Goal: Transaction & Acquisition: Purchase product/service

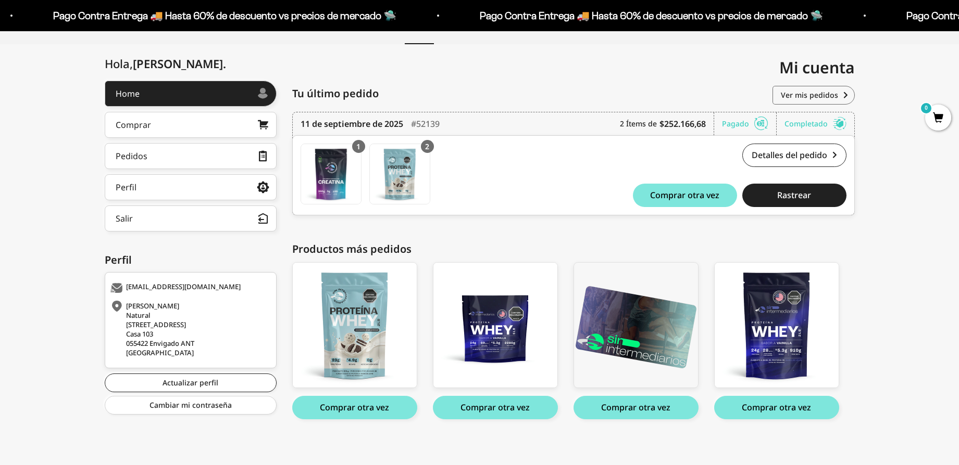
scroll to position [102, 0]
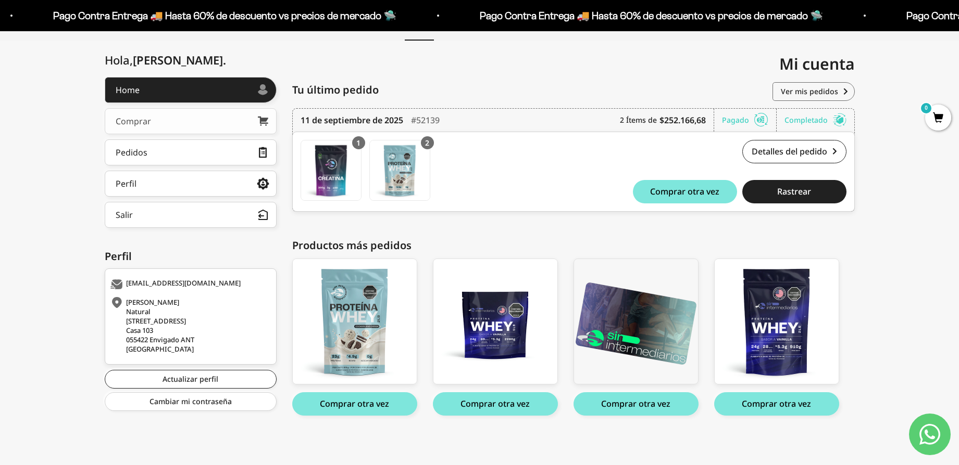
click at [218, 117] on link "Comprar" at bounding box center [191, 121] width 172 height 26
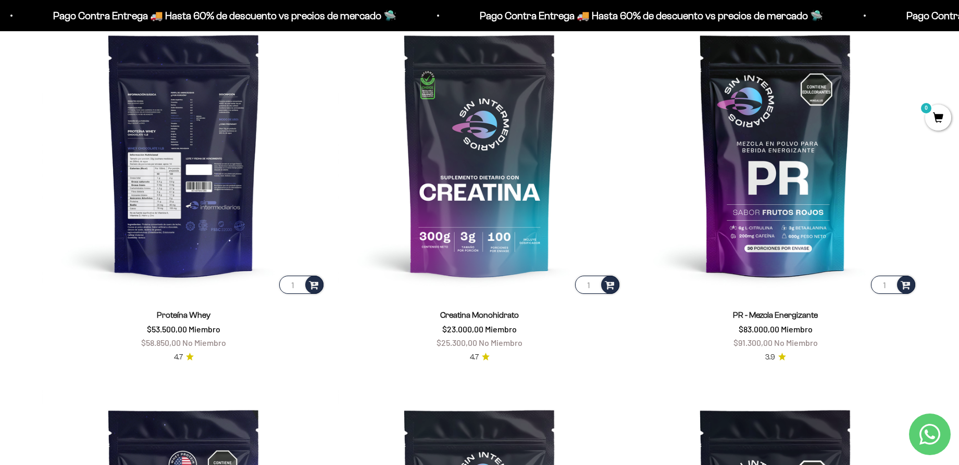
scroll to position [455, 0]
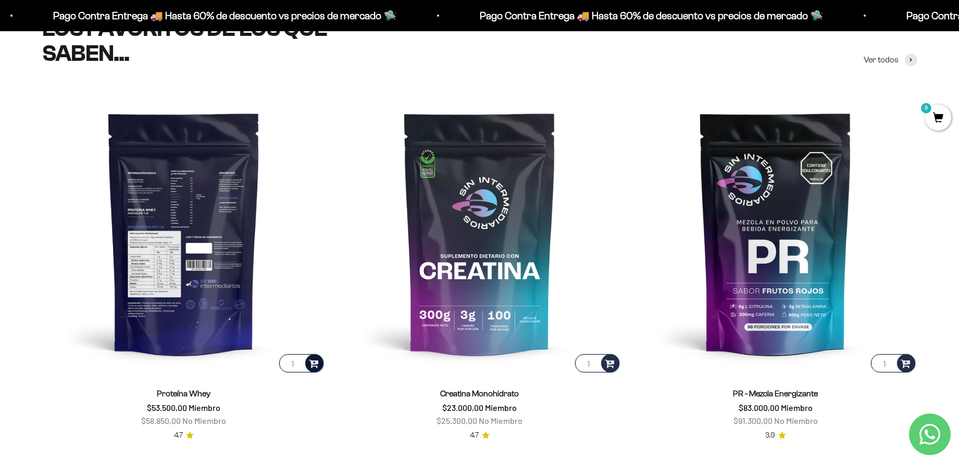
click at [320, 367] on div at bounding box center [314, 364] width 18 height 18
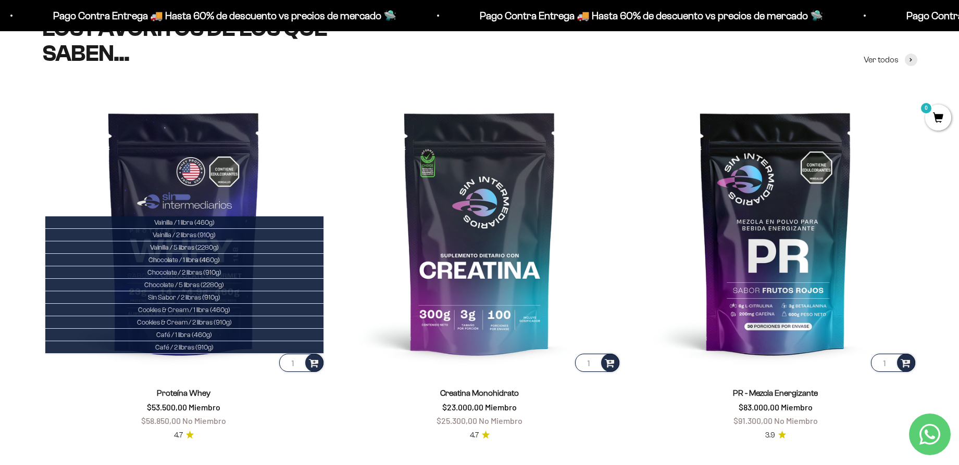
click at [329, 169] on product-list "1 Vainilla / 1 libra (460g) Vainilla / 2 libras (910g) Vainilla / 5 libras (228…" at bounding box center [479, 453] width 875 height 725
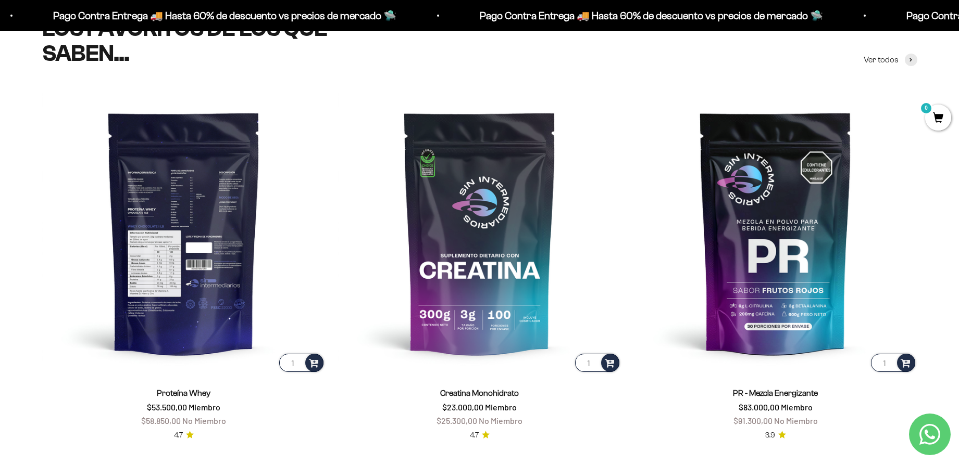
click at [188, 292] on img at bounding box center [183, 232] width 283 height 283
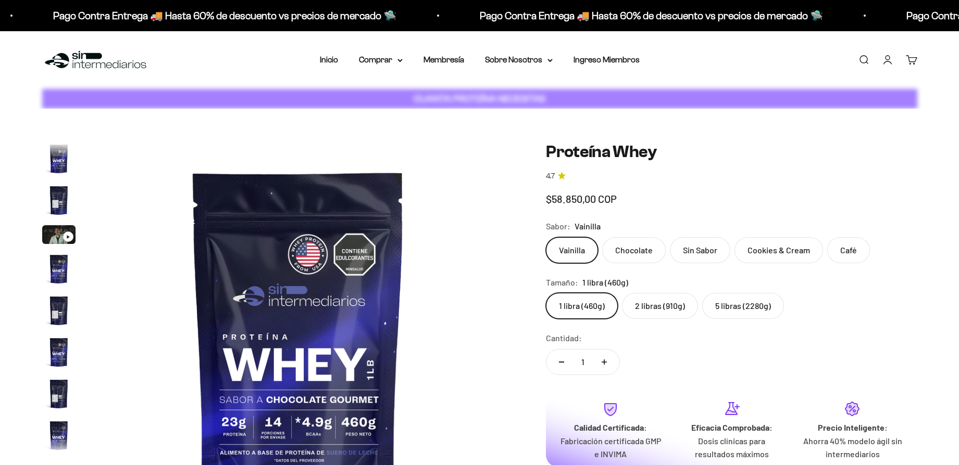
scroll to position [0, 6932]
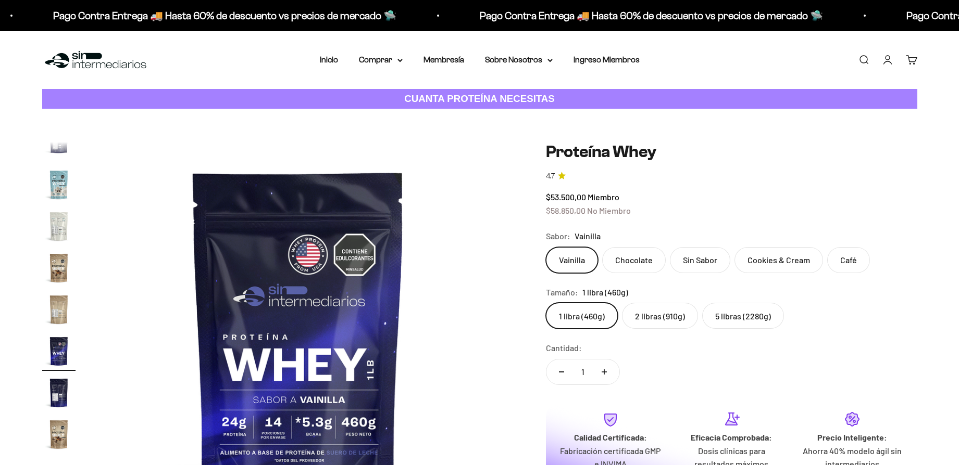
click at [667, 320] on label "2 libras (910g)" at bounding box center [660, 316] width 76 height 26
click at [546, 303] on input "2 libras (910g)" at bounding box center [545, 302] width 1 height 1
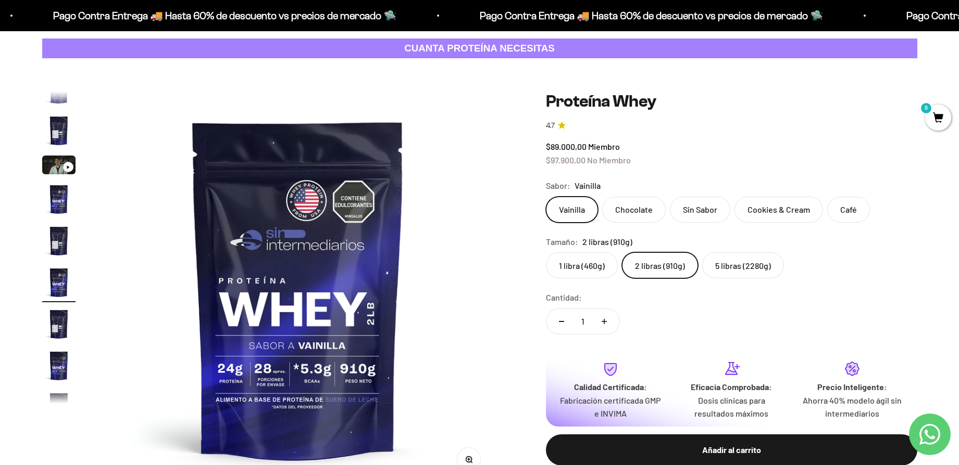
scroll to position [65, 0]
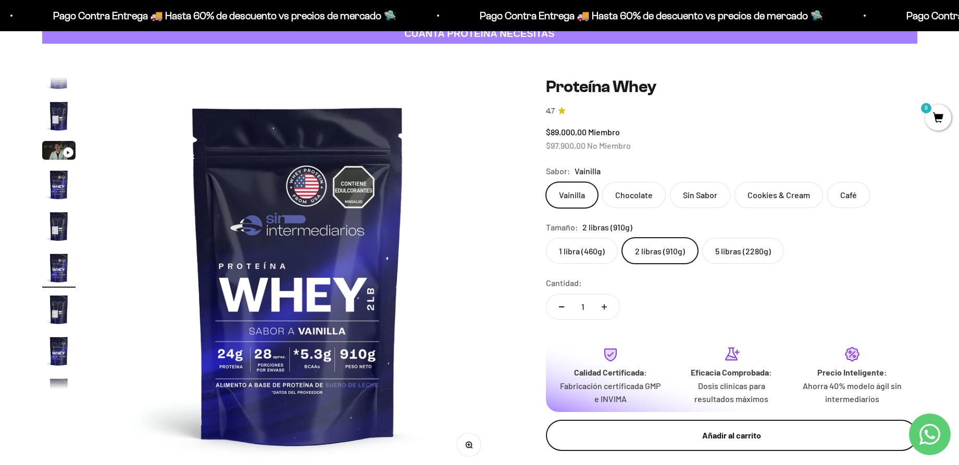
click at [749, 436] on div "Añadir al carrito" at bounding box center [731, 436] width 330 height 14
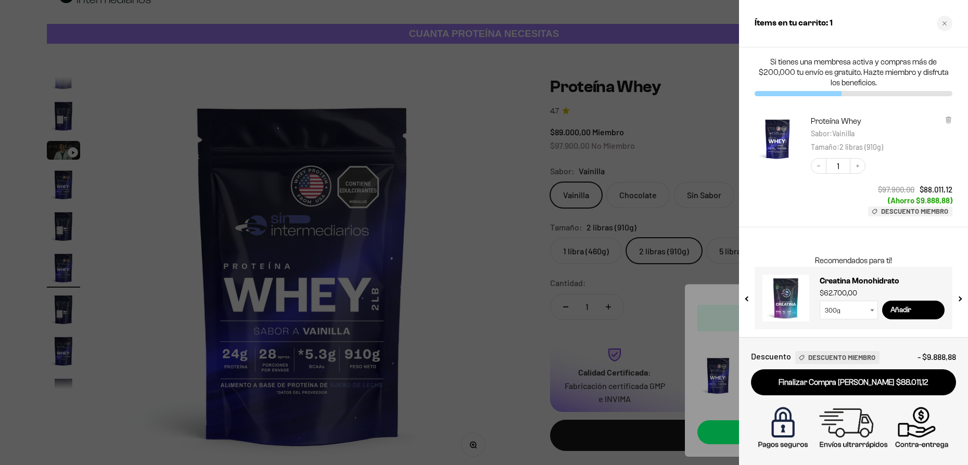
click at [554, 289] on div at bounding box center [484, 232] width 968 height 465
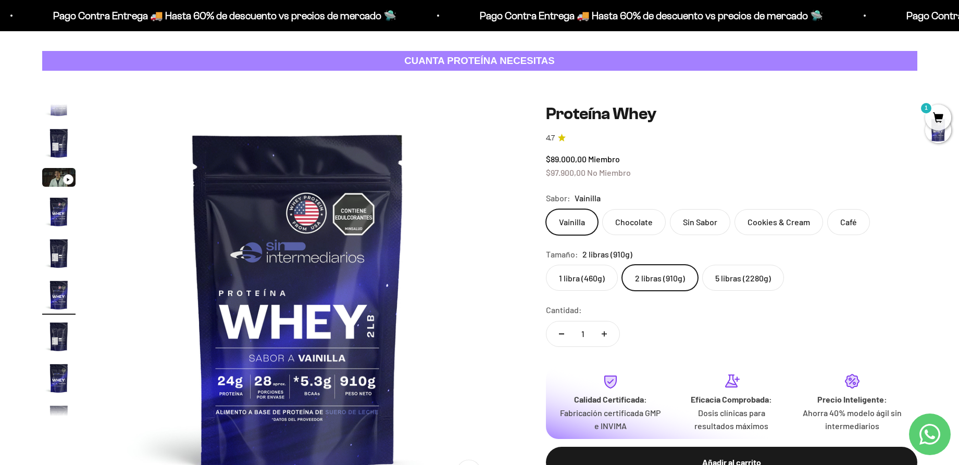
scroll to position [0, 0]
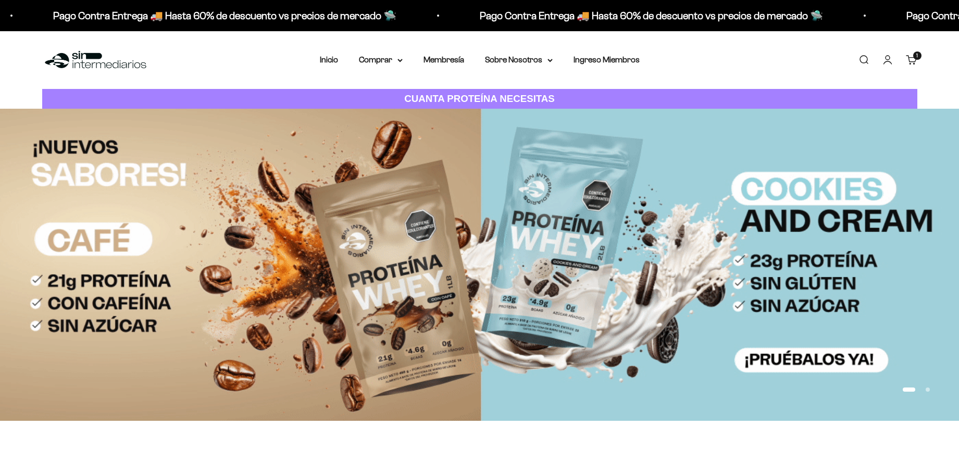
scroll to position [455, 0]
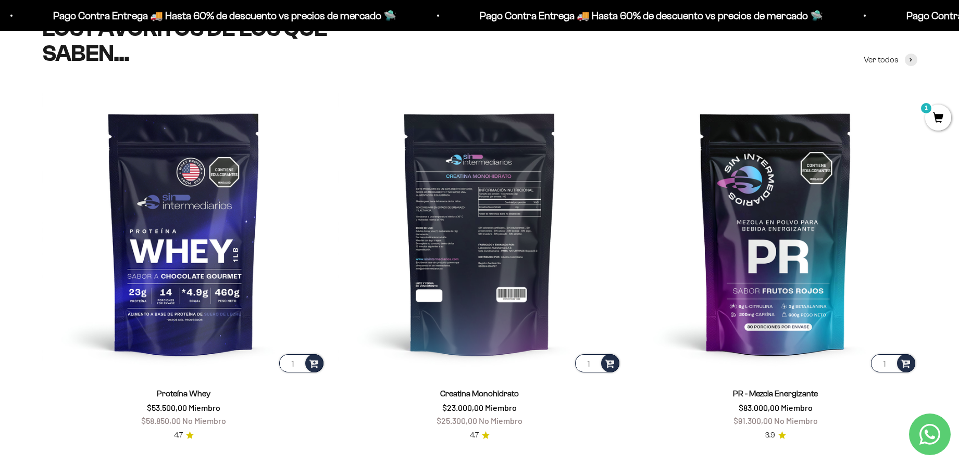
click at [488, 291] on img at bounding box center [479, 233] width 283 height 283
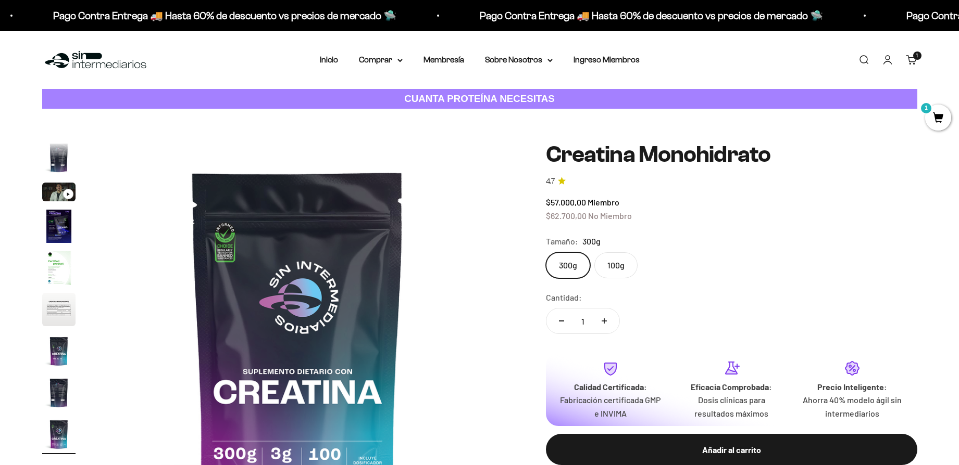
scroll to position [130, 0]
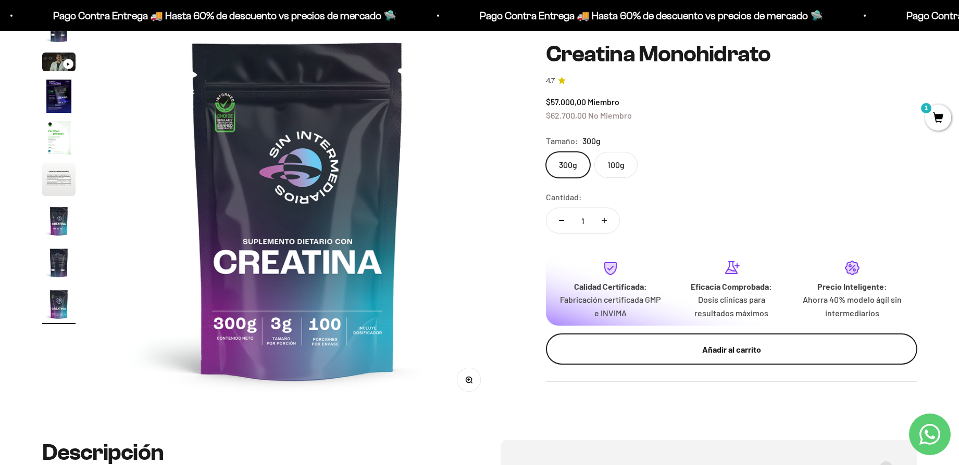
click at [657, 351] on div "Añadir al carrito" at bounding box center [731, 350] width 330 height 14
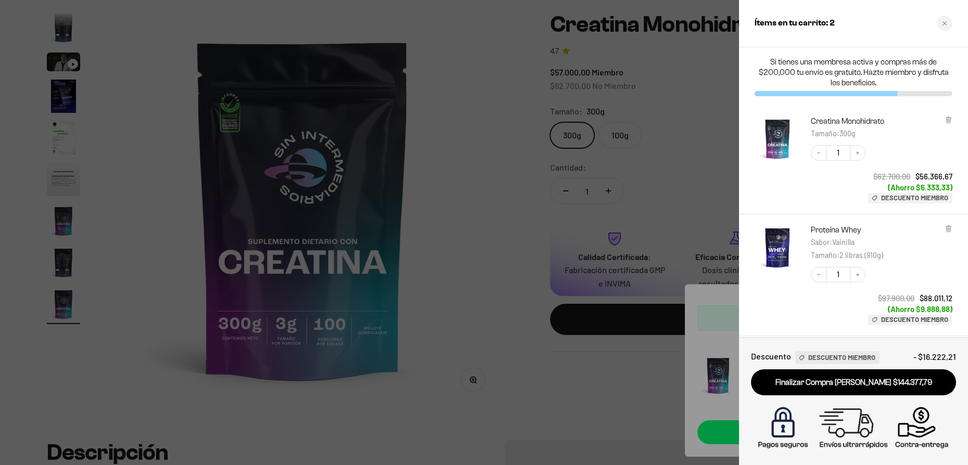
click at [156, 69] on div at bounding box center [484, 232] width 968 height 465
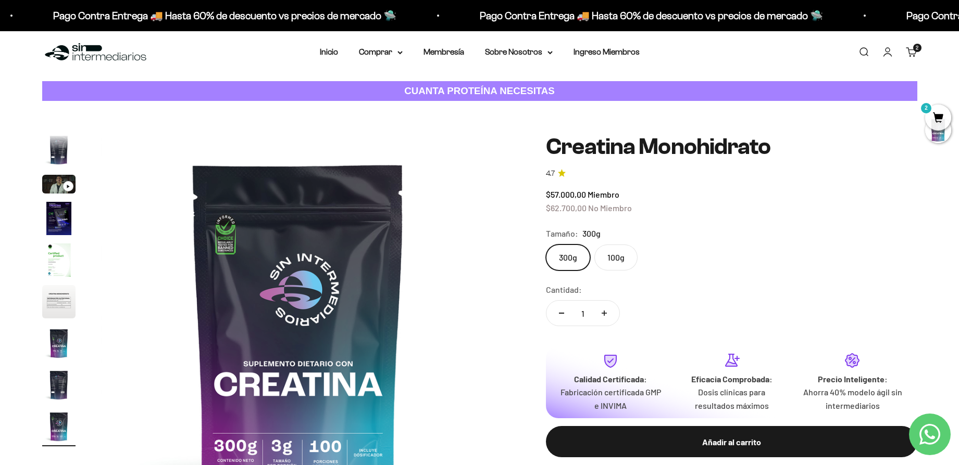
scroll to position [0, 0]
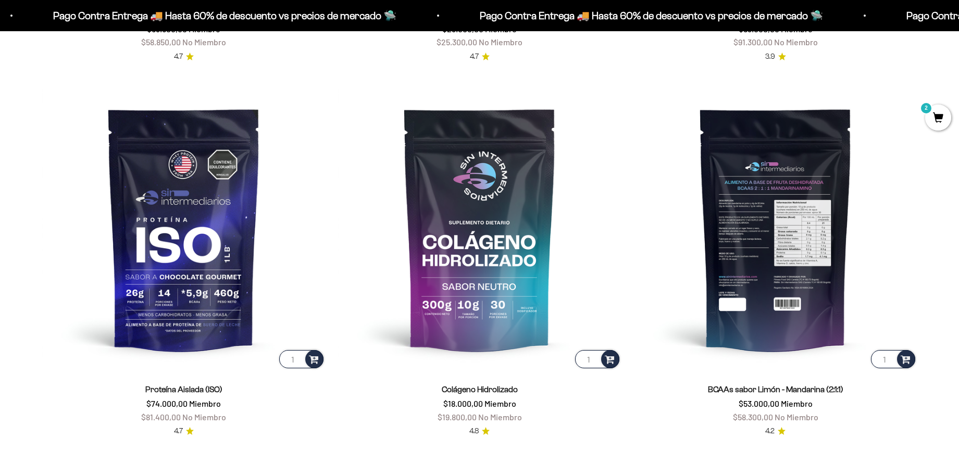
scroll to position [911, 0]
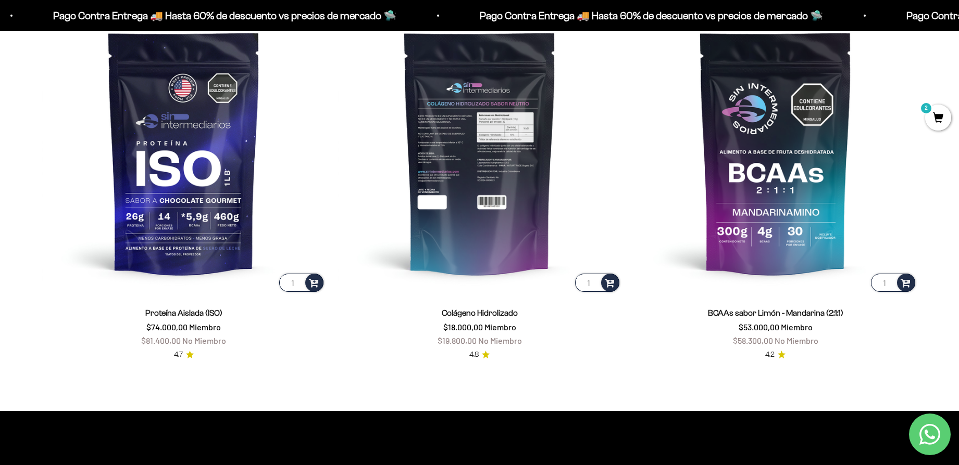
click at [458, 192] on img at bounding box center [479, 152] width 283 height 283
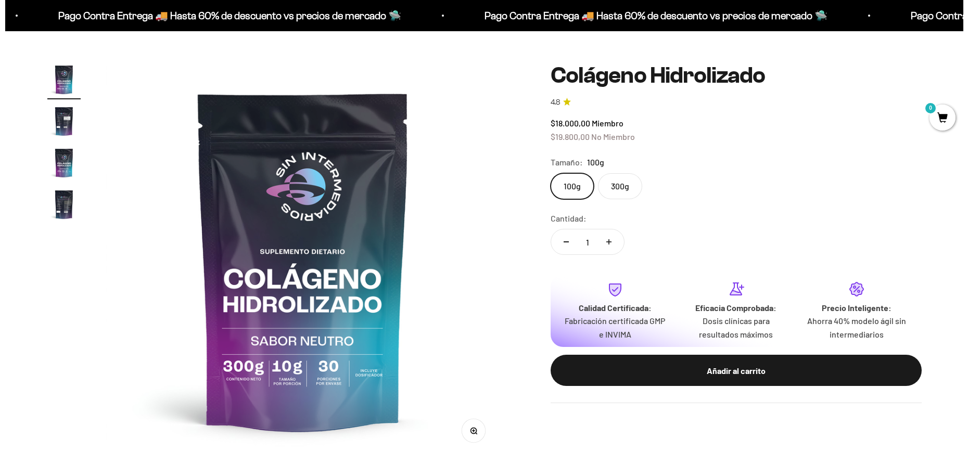
scroll to position [130, 0]
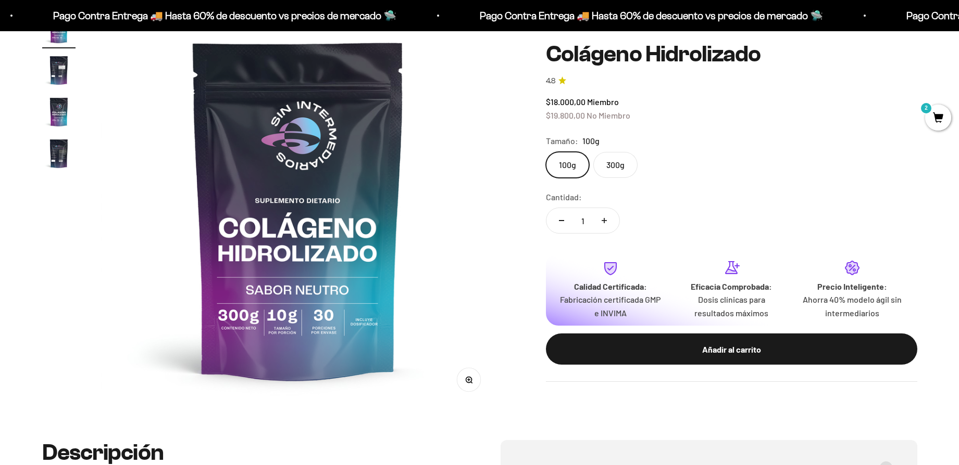
click at [621, 167] on label "300g" at bounding box center [615, 165] width 44 height 26
click at [546, 152] on input "300g" at bounding box center [545, 152] width 1 height 1
click at [568, 170] on label "100g" at bounding box center [567, 165] width 43 height 26
click at [546, 152] on input "100g" at bounding box center [545, 152] width 1 height 1
click at [618, 166] on label "300g" at bounding box center [615, 165] width 44 height 26
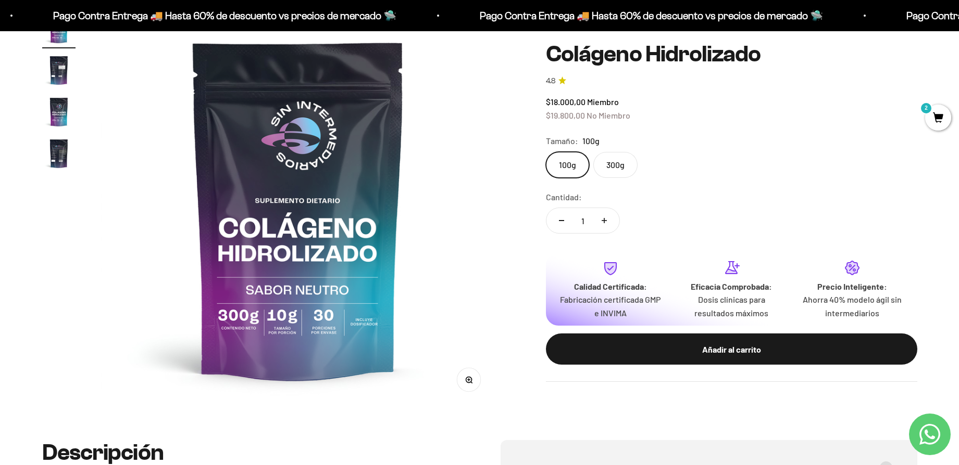
click at [546, 152] on input "300g" at bounding box center [545, 152] width 1 height 1
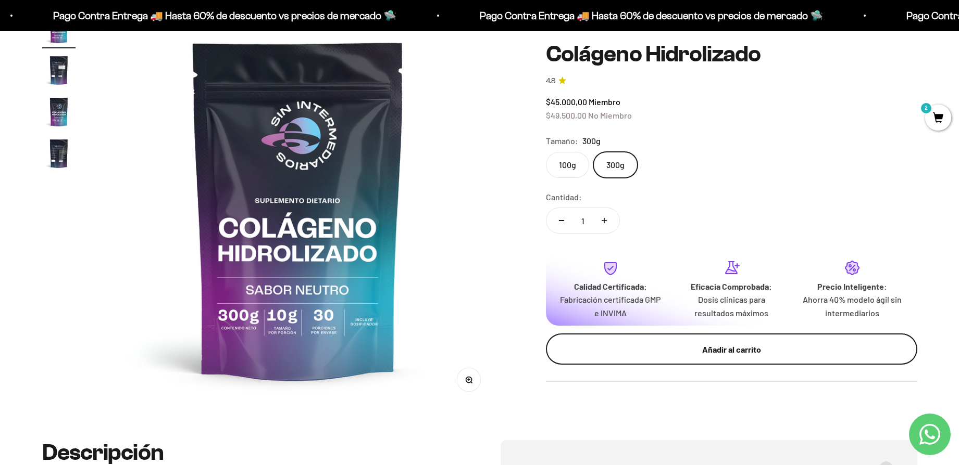
click at [721, 347] on div "Añadir al carrito" at bounding box center [731, 350] width 330 height 14
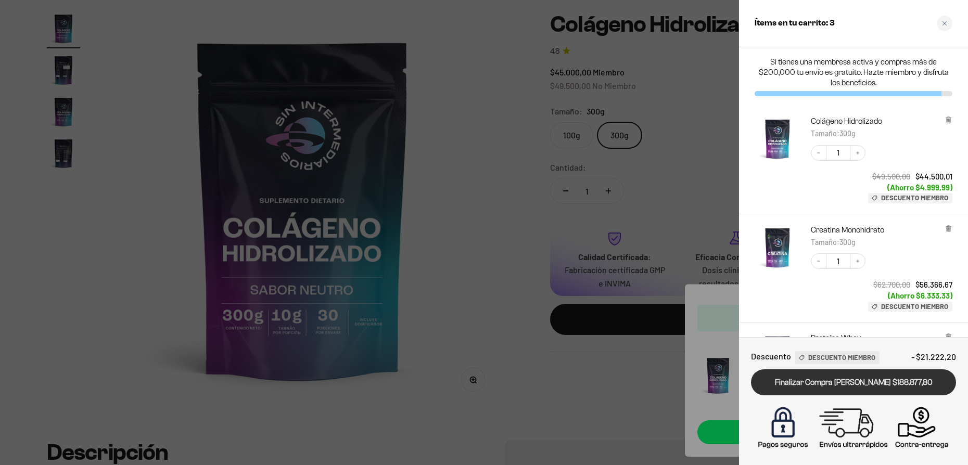
click at [833, 386] on link "Finalizar Compra [PERSON_NAME] $188.877,80" at bounding box center [853, 383] width 205 height 27
